Goal: Task Accomplishment & Management: Use online tool/utility

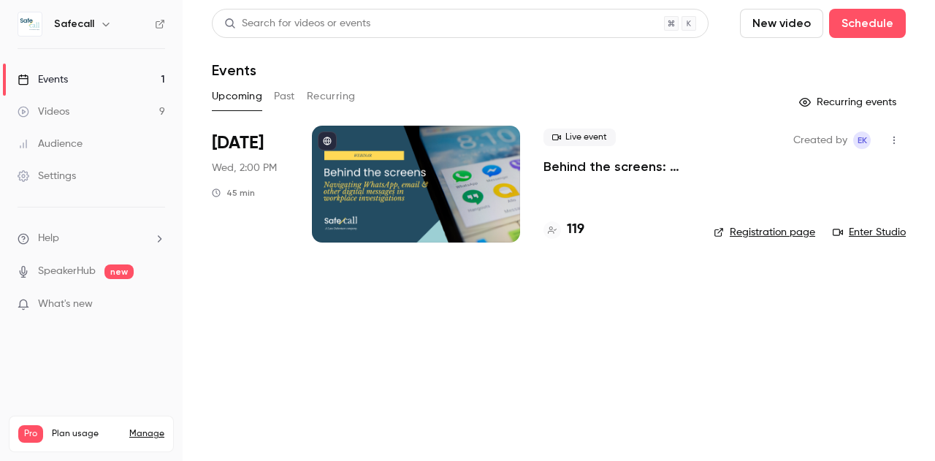
click at [613, 171] on p "Behind the screens: navigating WhatsApp, email & other digital messages in work…" at bounding box center [616, 167] width 147 height 18
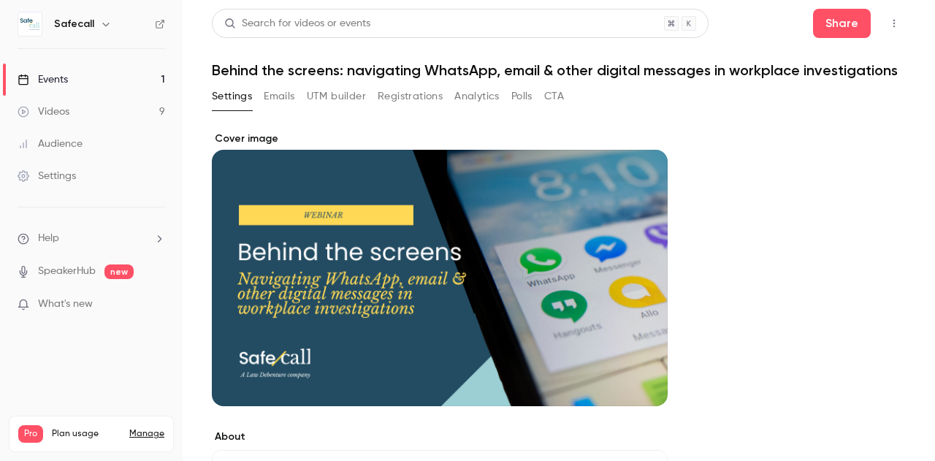
click at [345, 108] on button "UTM builder" at bounding box center [336, 96] width 59 height 23
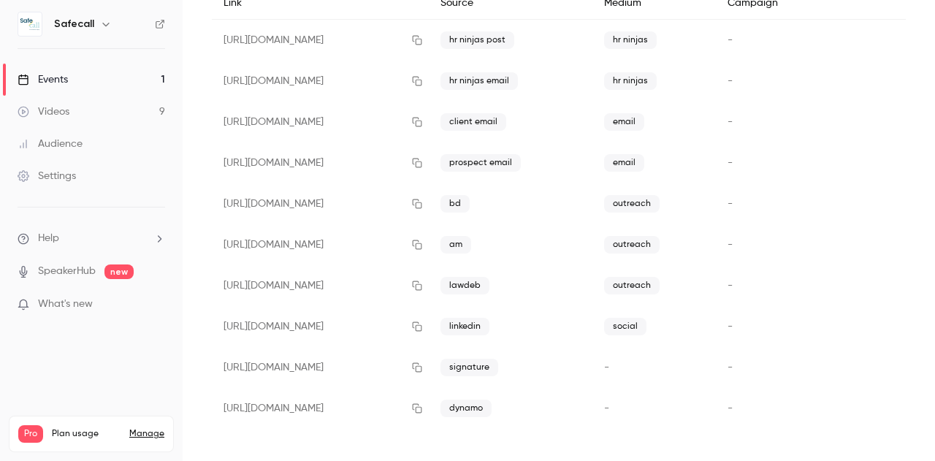
scroll to position [185, 0]
click at [429, 361] on button "button" at bounding box center [416, 367] width 23 height 23
click at [423, 369] on icon "button" at bounding box center [417, 367] width 12 height 10
click at [423, 365] on icon "button" at bounding box center [417, 367] width 12 height 10
